Goal: Information Seeking & Learning: Learn about a topic

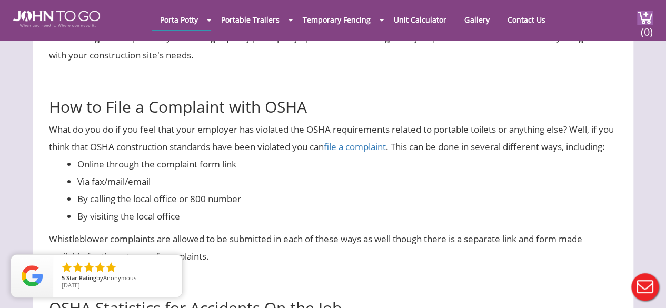
scroll to position [3991, 0]
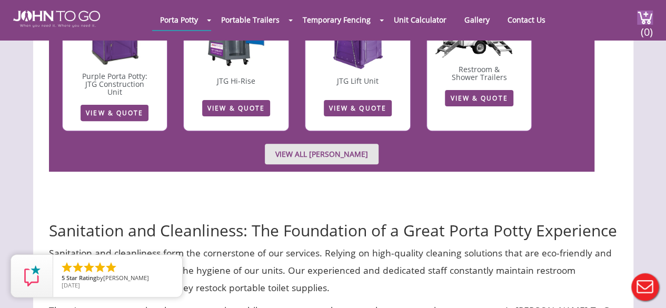
scroll to position [4160, 0]
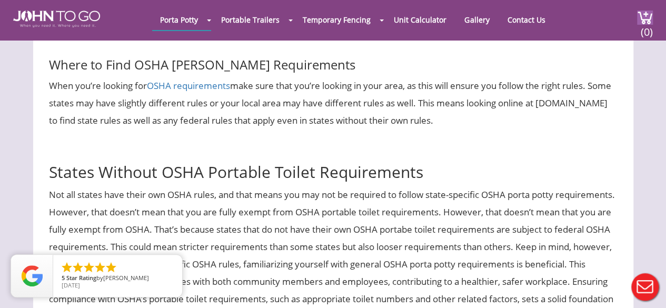
scroll to position [1474, 0]
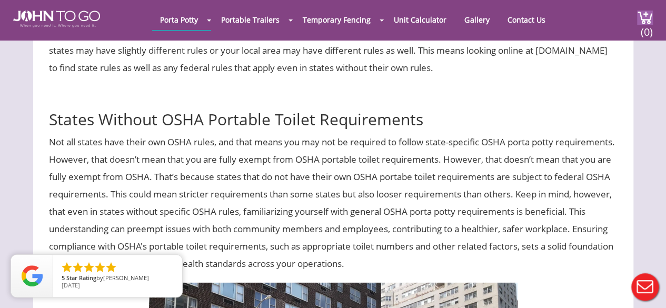
click at [212, 39] on link "OSHA requirements" at bounding box center [188, 33] width 83 height 12
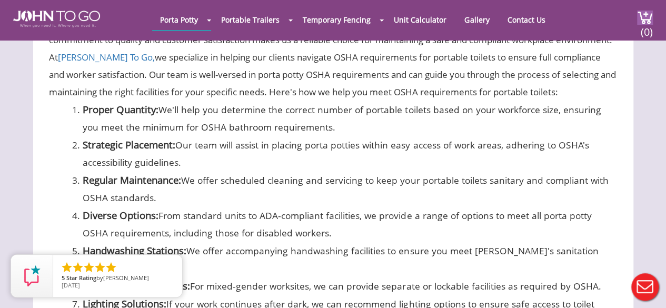
scroll to position [2422, 0]
